Goal: Task Accomplishment & Management: Use online tool/utility

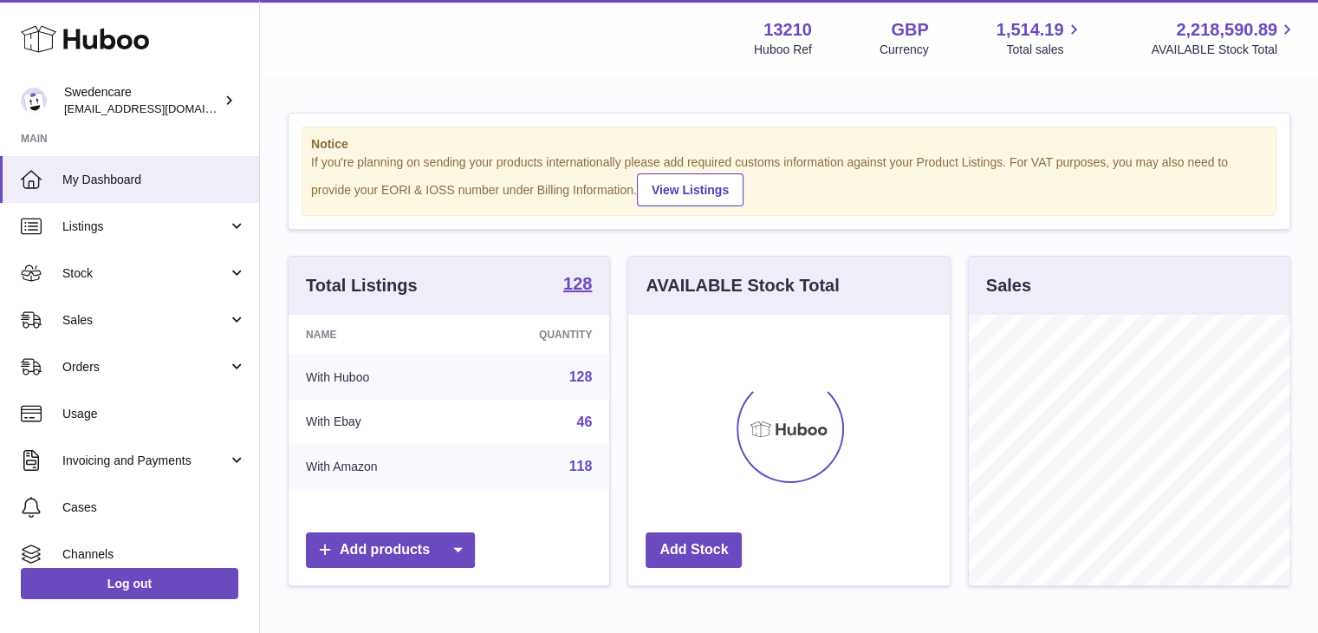
scroll to position [270, 321]
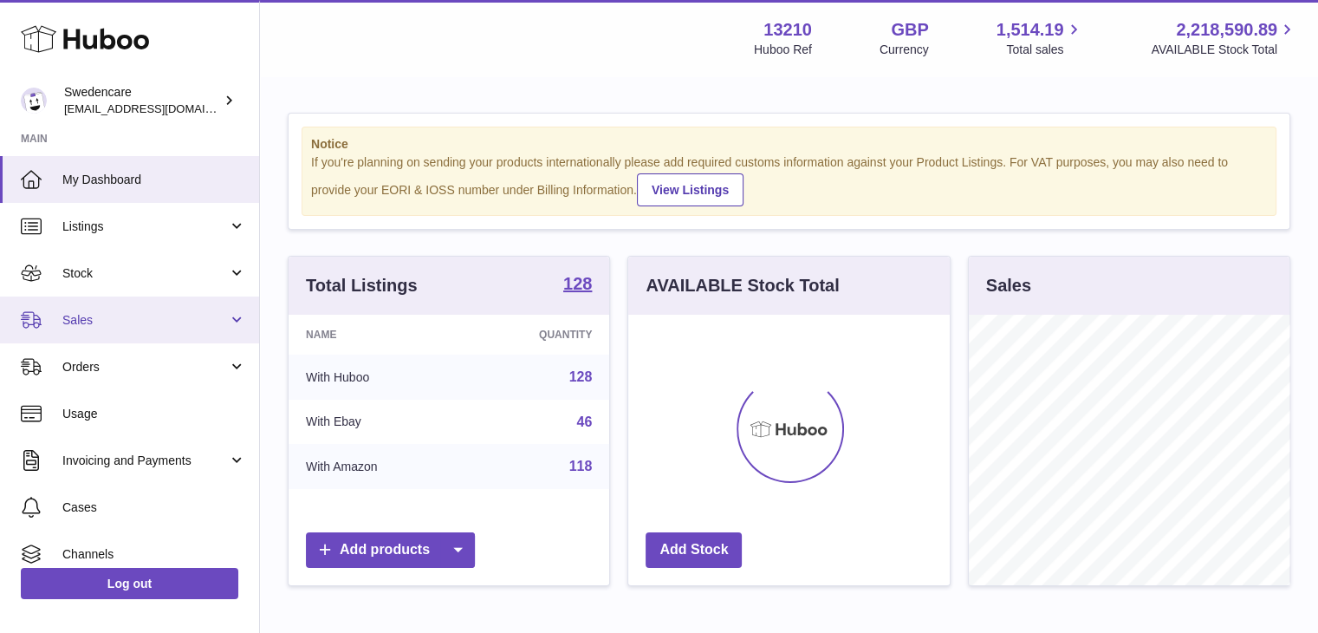
click at [82, 325] on span "Sales" at bounding box center [145, 320] width 166 height 16
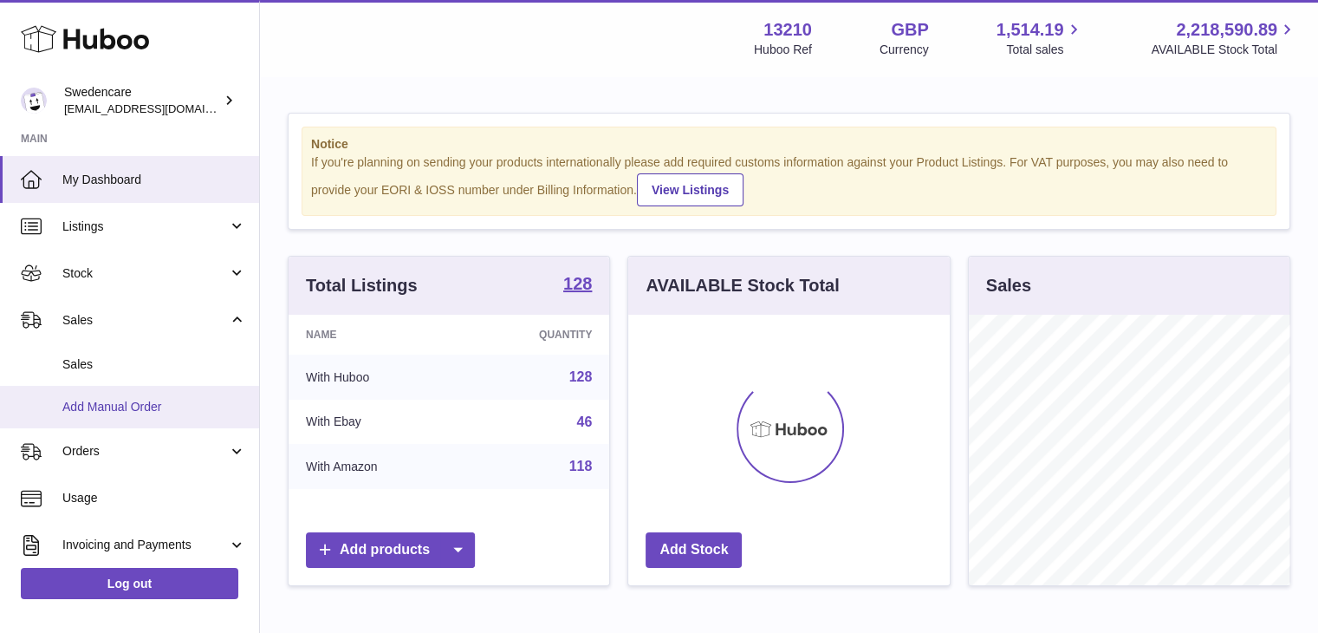
click at [110, 389] on link "Add Manual Order" at bounding box center [129, 407] width 259 height 42
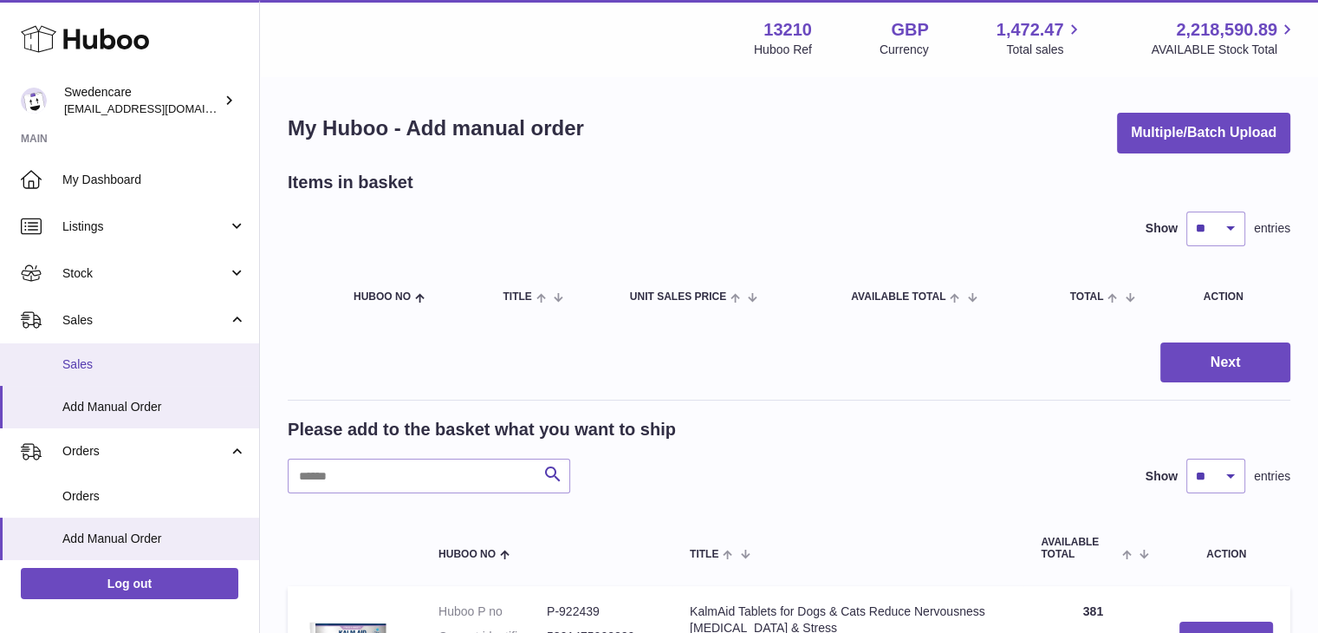
click at [90, 366] on span "Sales" at bounding box center [154, 364] width 184 height 16
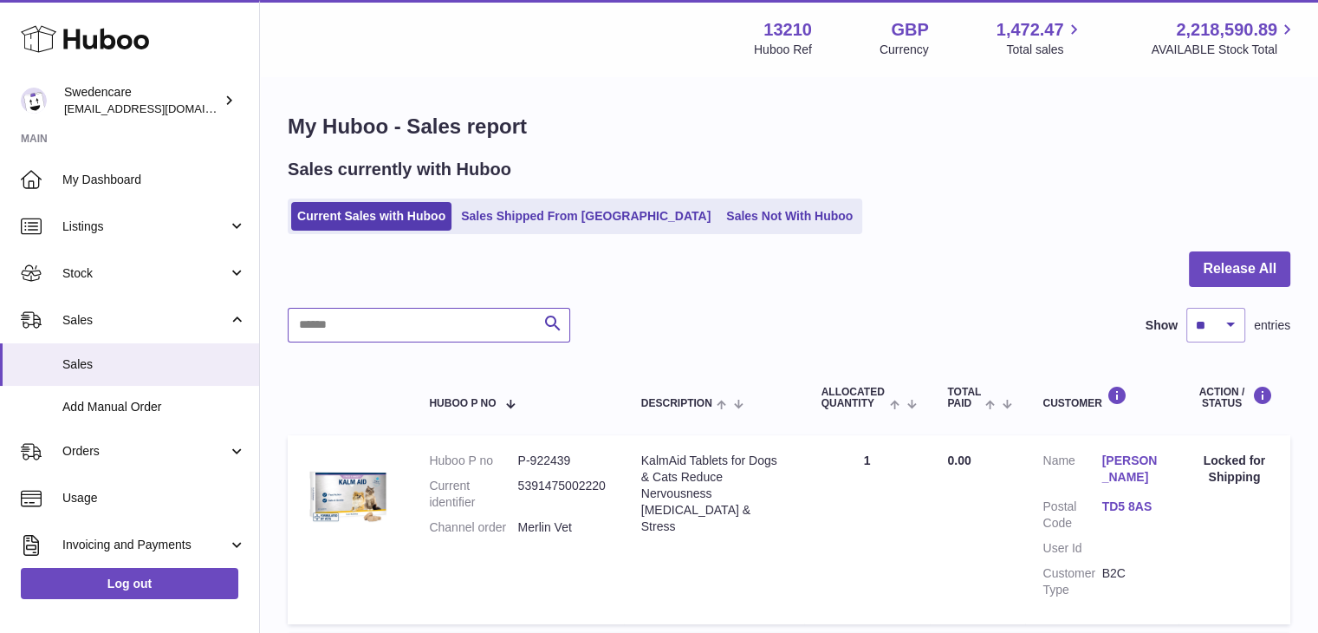
click at [472, 318] on input "text" at bounding box center [429, 325] width 283 height 35
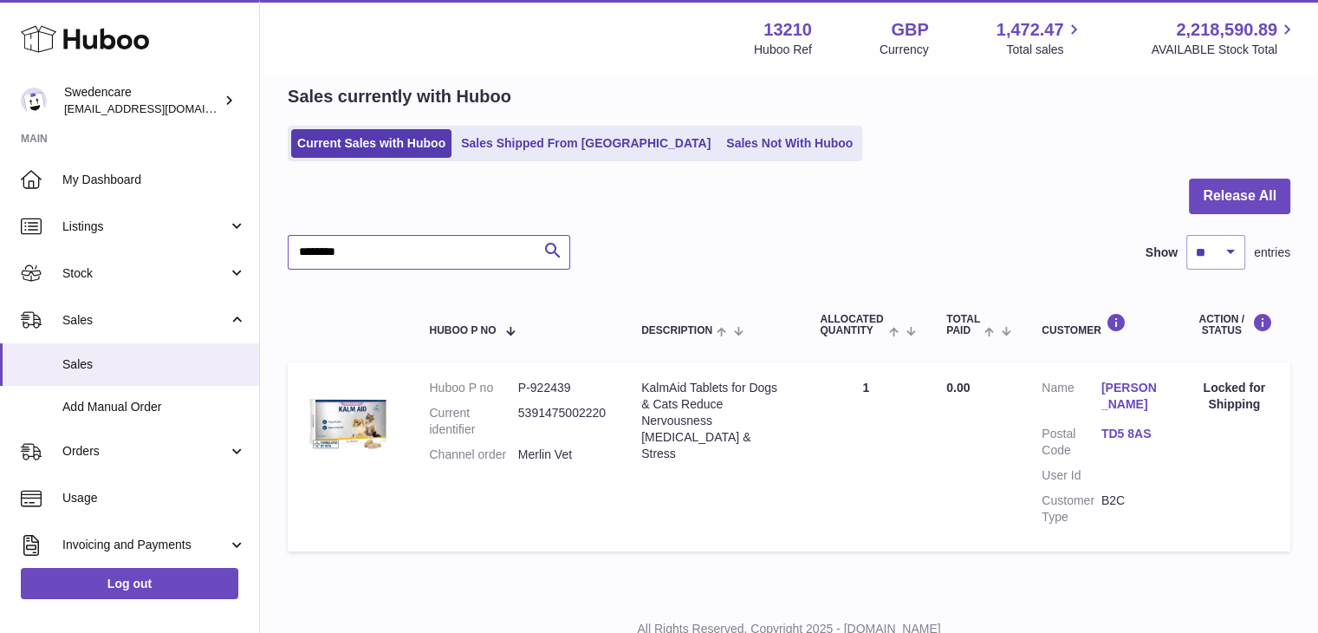
scroll to position [135, 0]
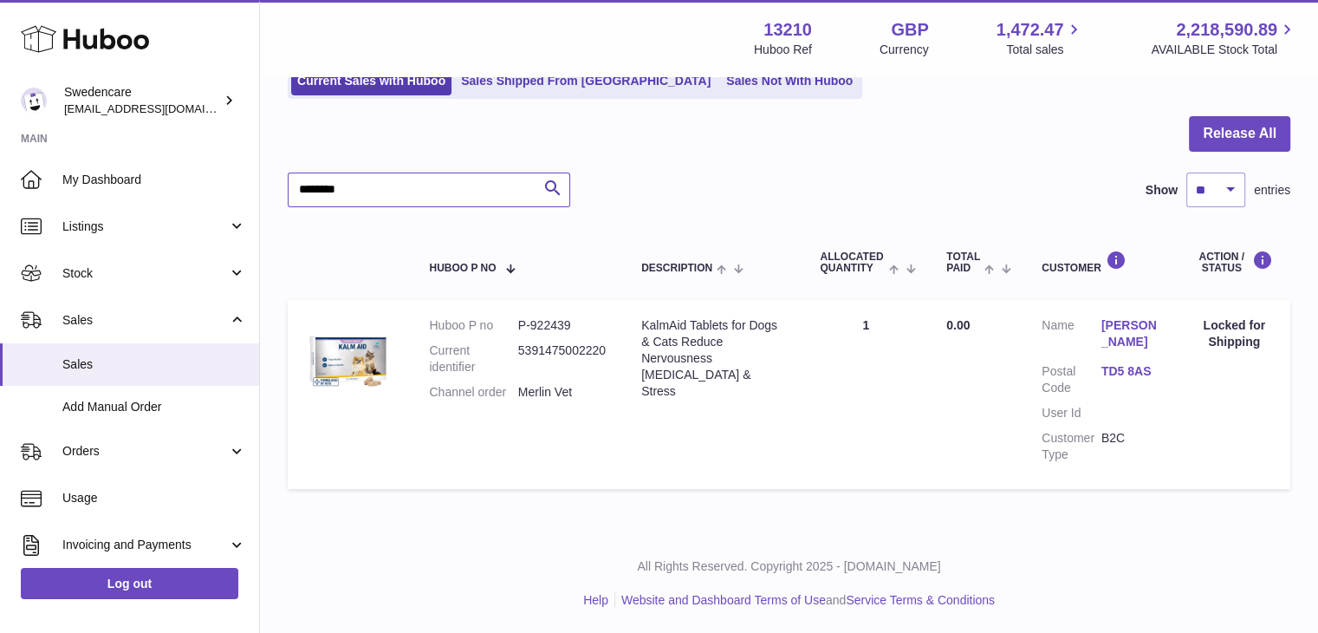
type input "********"
click at [133, 417] on link "Add Manual Order" at bounding box center [129, 407] width 259 height 42
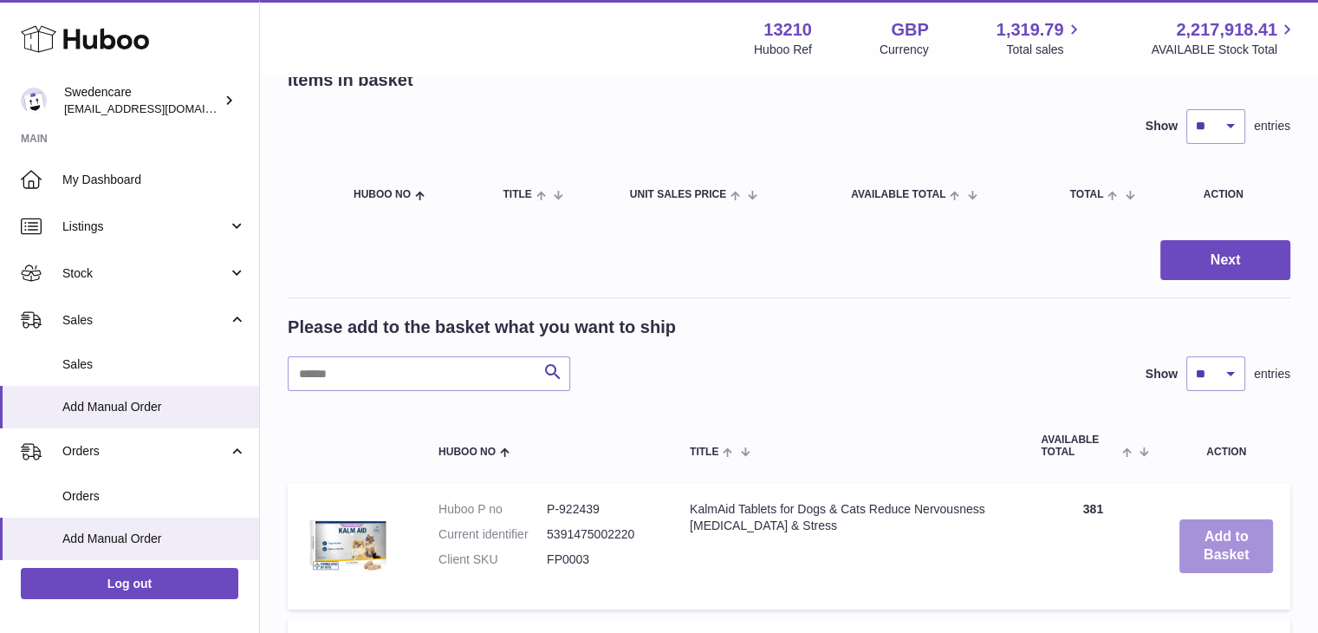
scroll to position [173, 0]
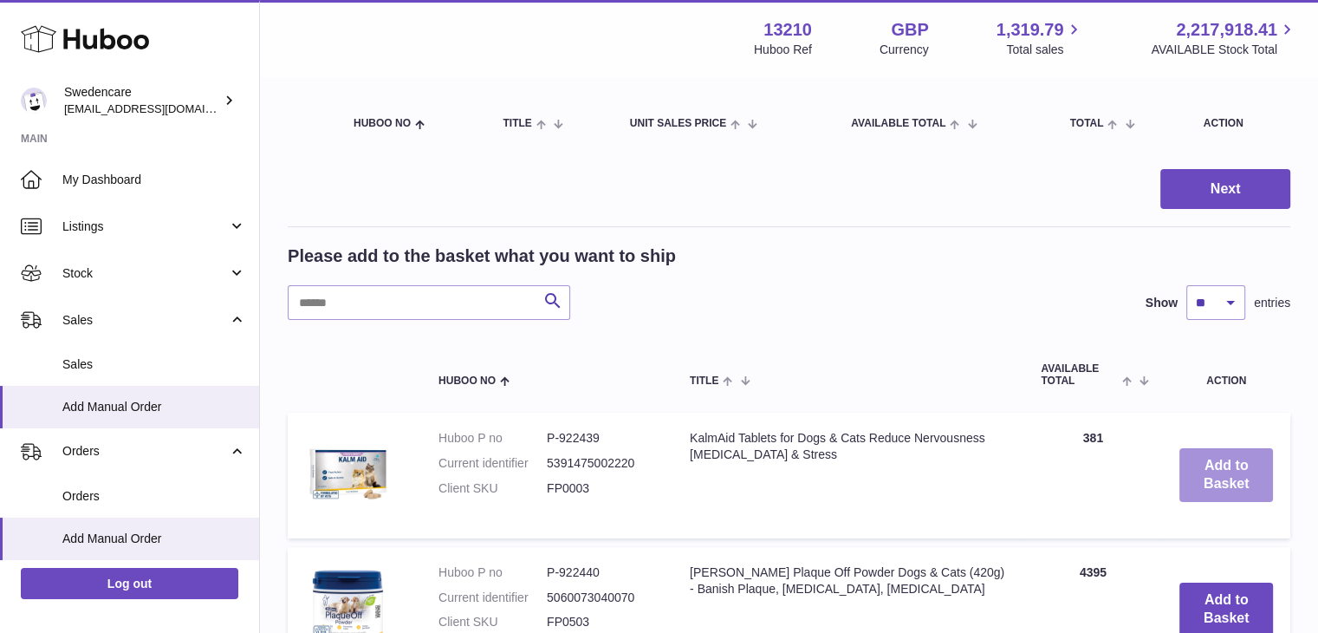
click at [1245, 484] on button "Add to Basket" at bounding box center [1226, 475] width 94 height 54
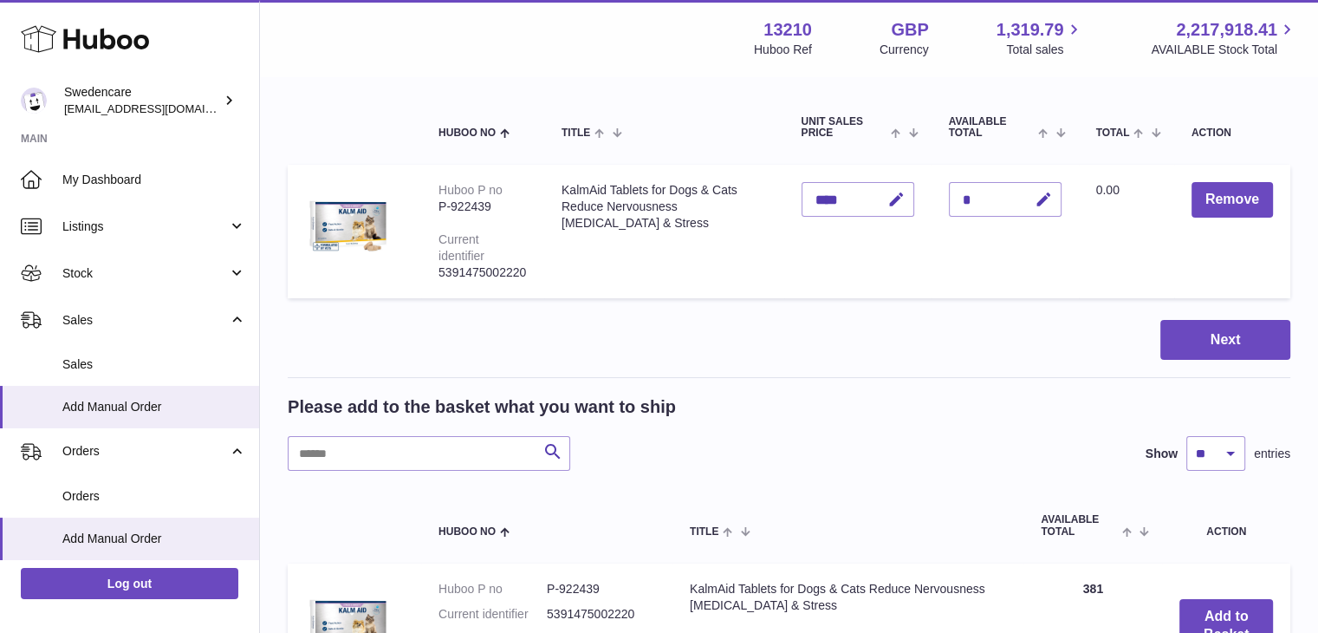
click at [984, 204] on div "*" at bounding box center [1005, 199] width 113 height 35
click at [1035, 198] on icon "button" at bounding box center [1044, 200] width 18 height 18
click at [1236, 193] on button "Remove" at bounding box center [1232, 200] width 81 height 36
